Goal: Task Accomplishment & Management: Manage account settings

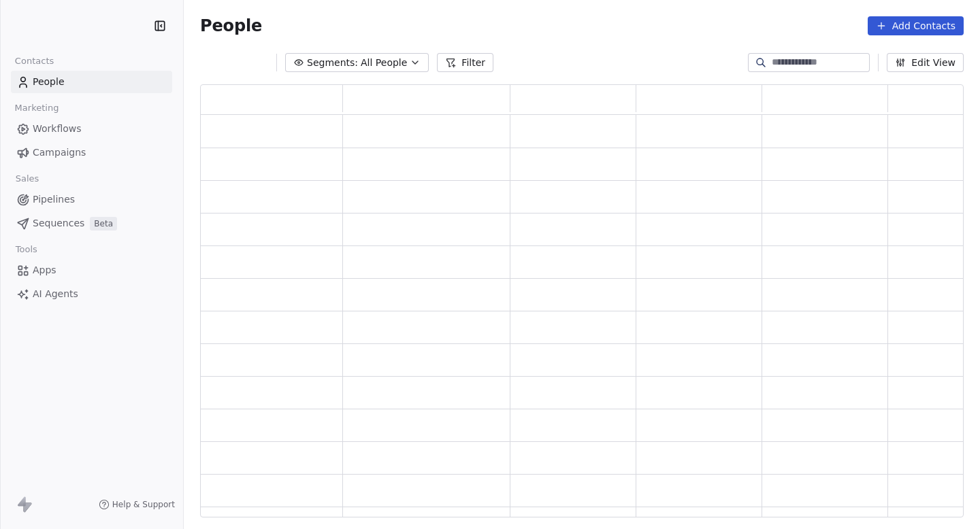
scroll to position [433, 763]
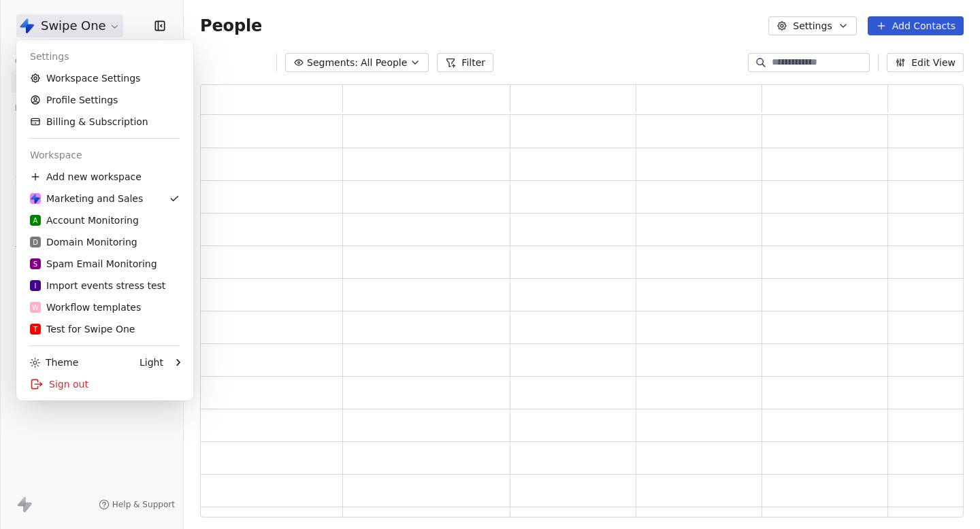
click at [70, 32] on html "Swipe One Contacts People Marketing Workflows Campaigns Sales Pipelines Sequenc…" at bounding box center [490, 264] width 980 height 529
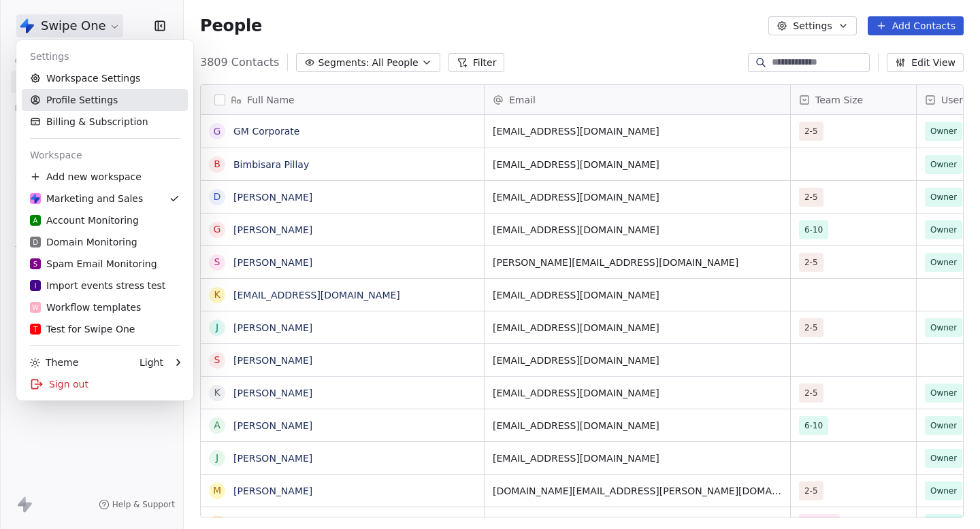
scroll to position [466, 796]
click at [82, 77] on link "Workspace Settings" at bounding box center [105, 78] width 166 height 22
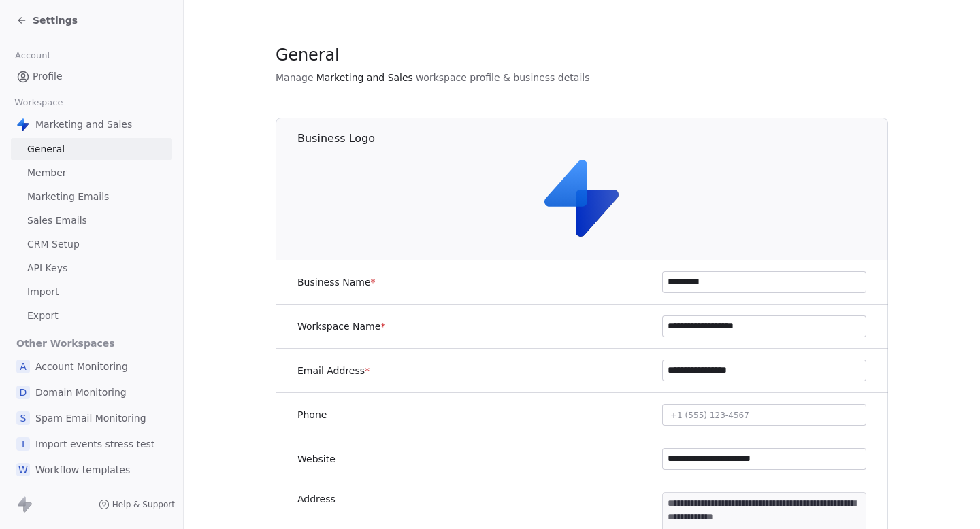
click at [103, 190] on span "Marketing Emails" at bounding box center [68, 197] width 82 height 14
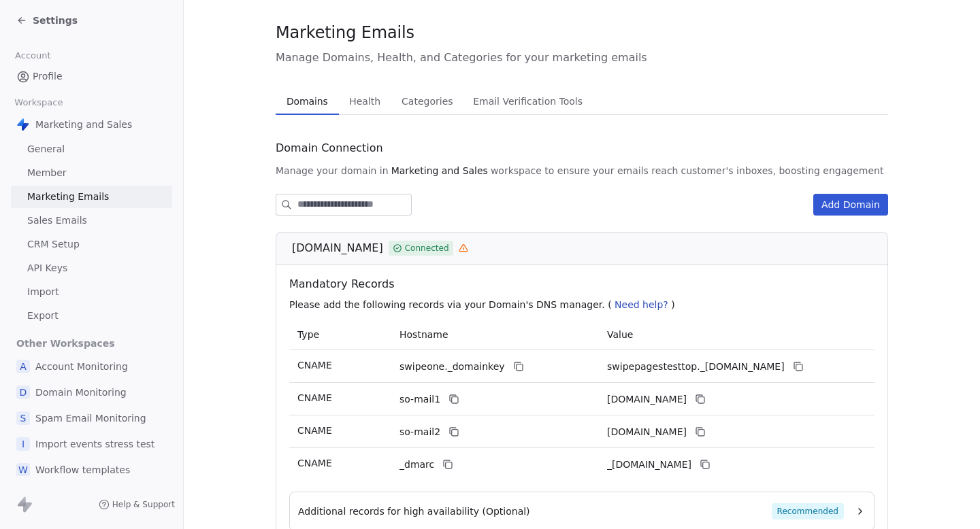
scroll to position [2, 0]
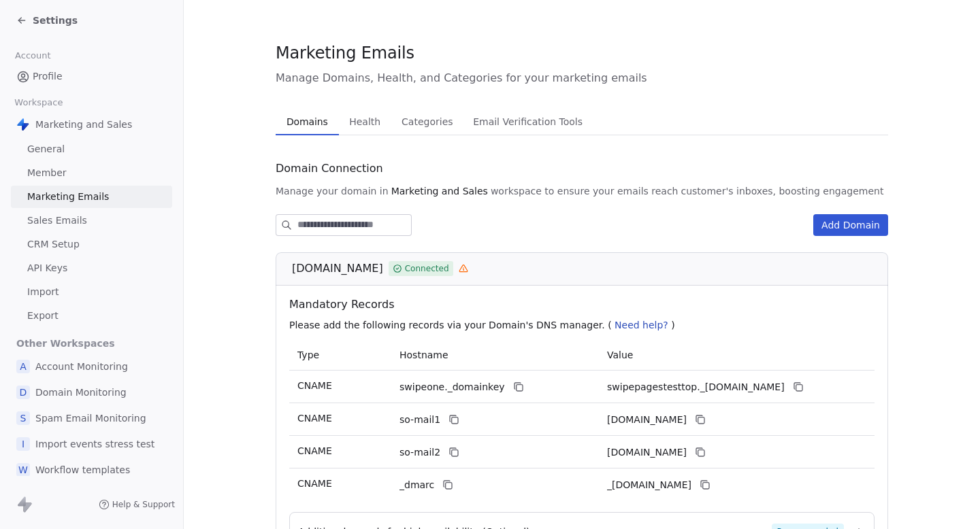
click at [355, 116] on span "Health" at bounding box center [365, 121] width 42 height 19
